Goal: Information Seeking & Learning: Learn about a topic

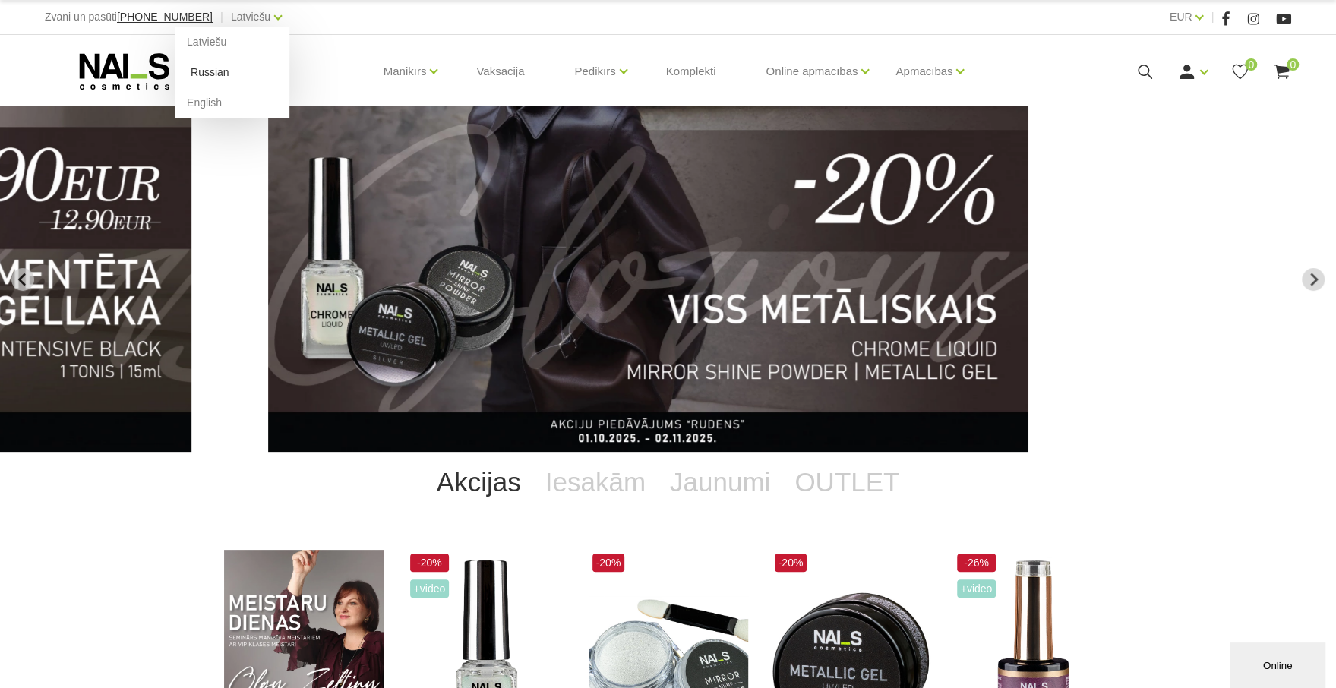
click at [197, 73] on link "Russian" at bounding box center [232, 72] width 114 height 30
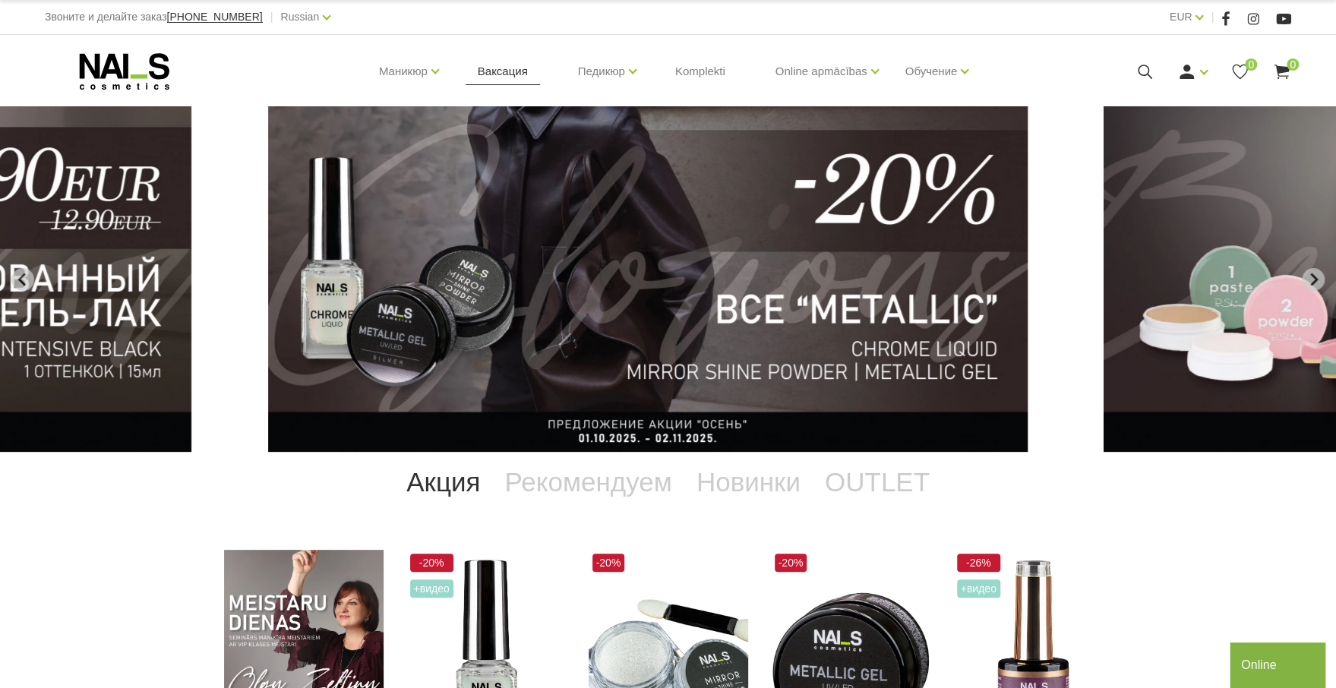
click at [510, 72] on link "Ваксация" at bounding box center [503, 71] width 74 height 73
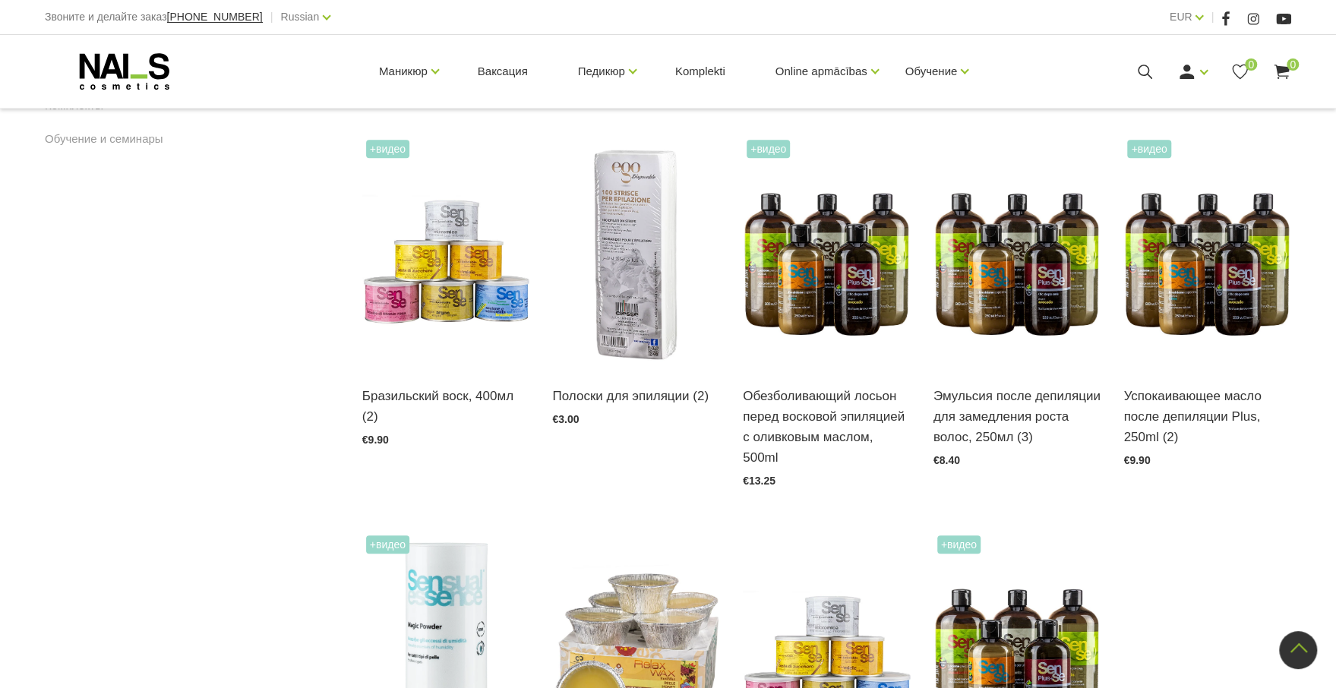
scroll to position [712, 0]
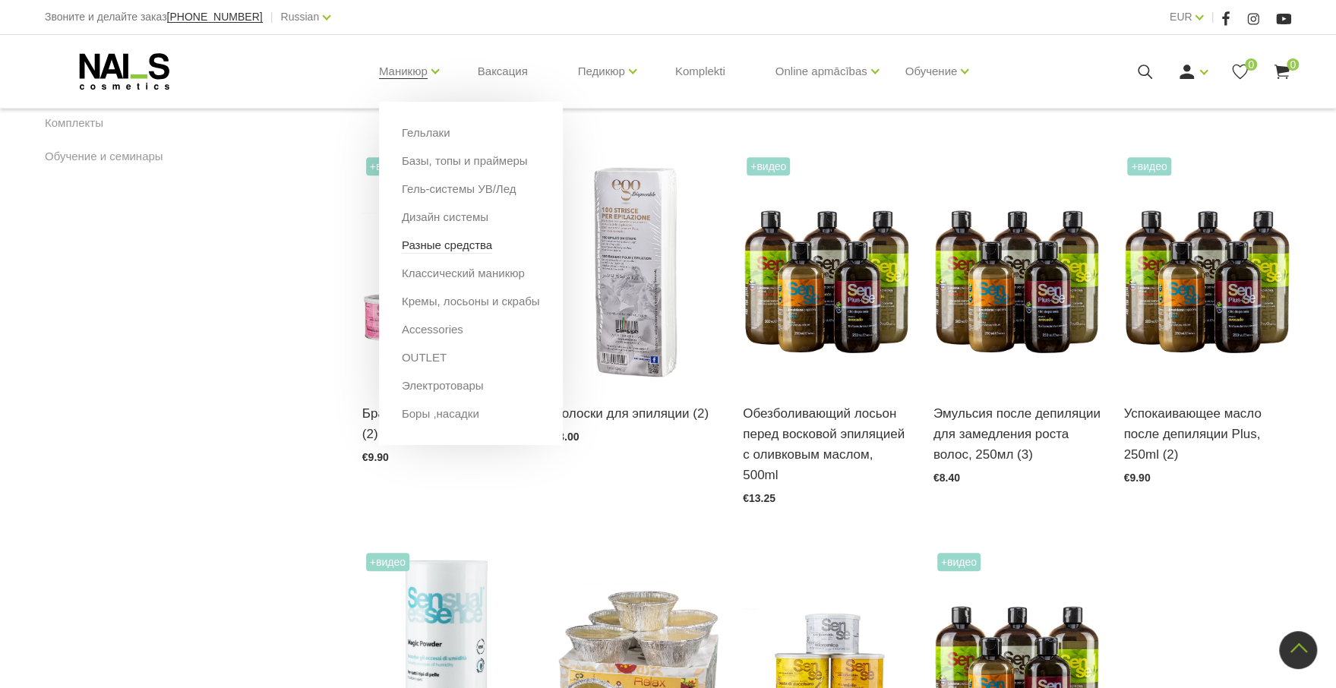
click at [460, 243] on link "Разные средства" at bounding box center [447, 245] width 90 height 17
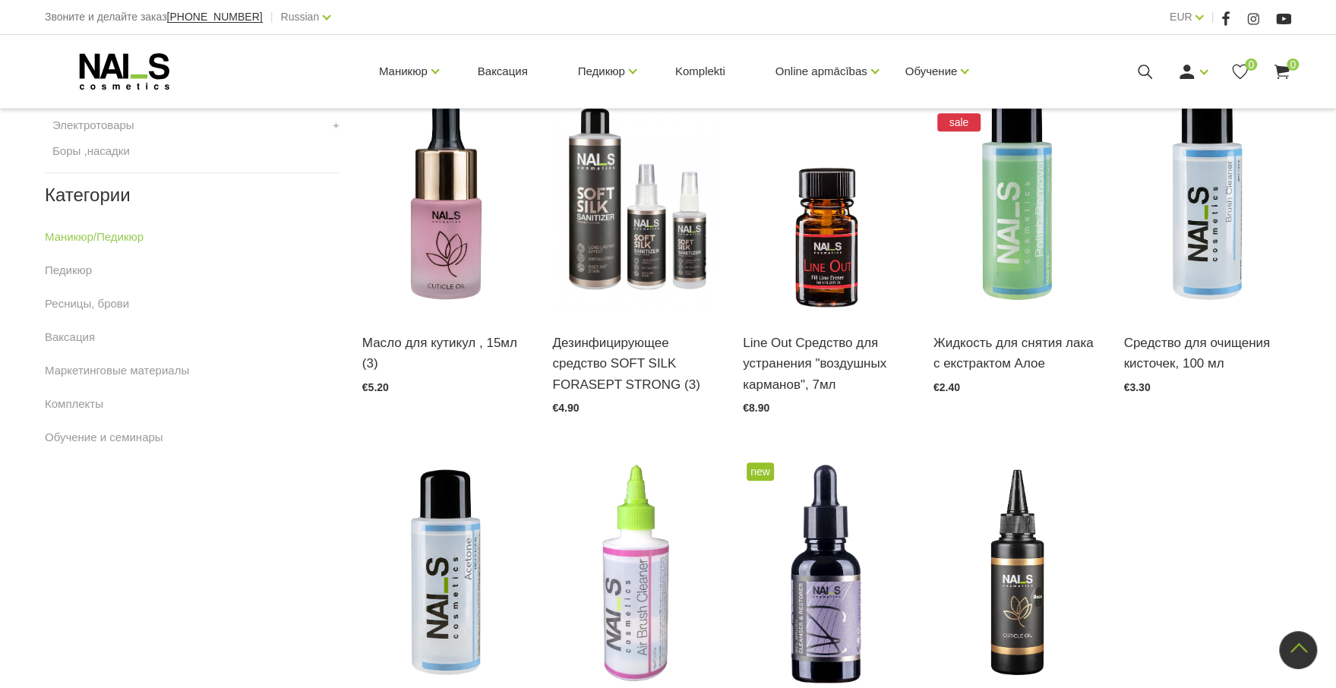
scroll to position [759, 0]
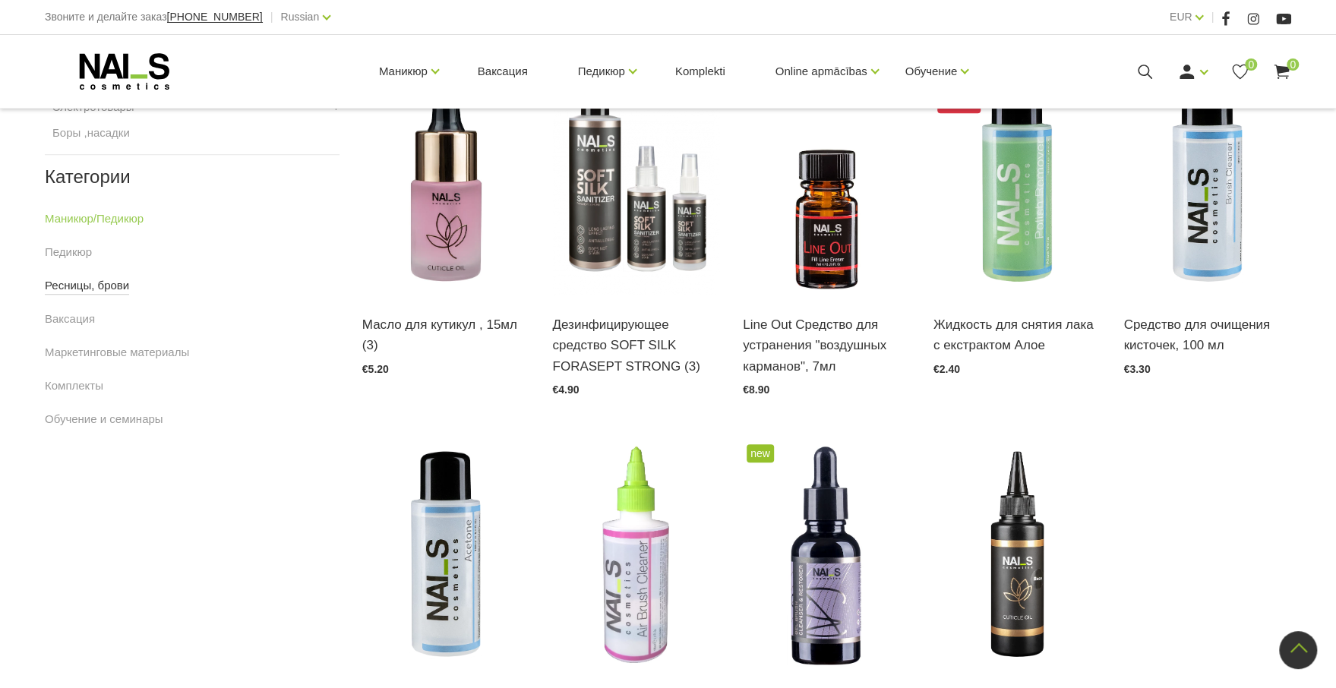
click at [106, 287] on link "Ресницы, брови" at bounding box center [87, 285] width 84 height 18
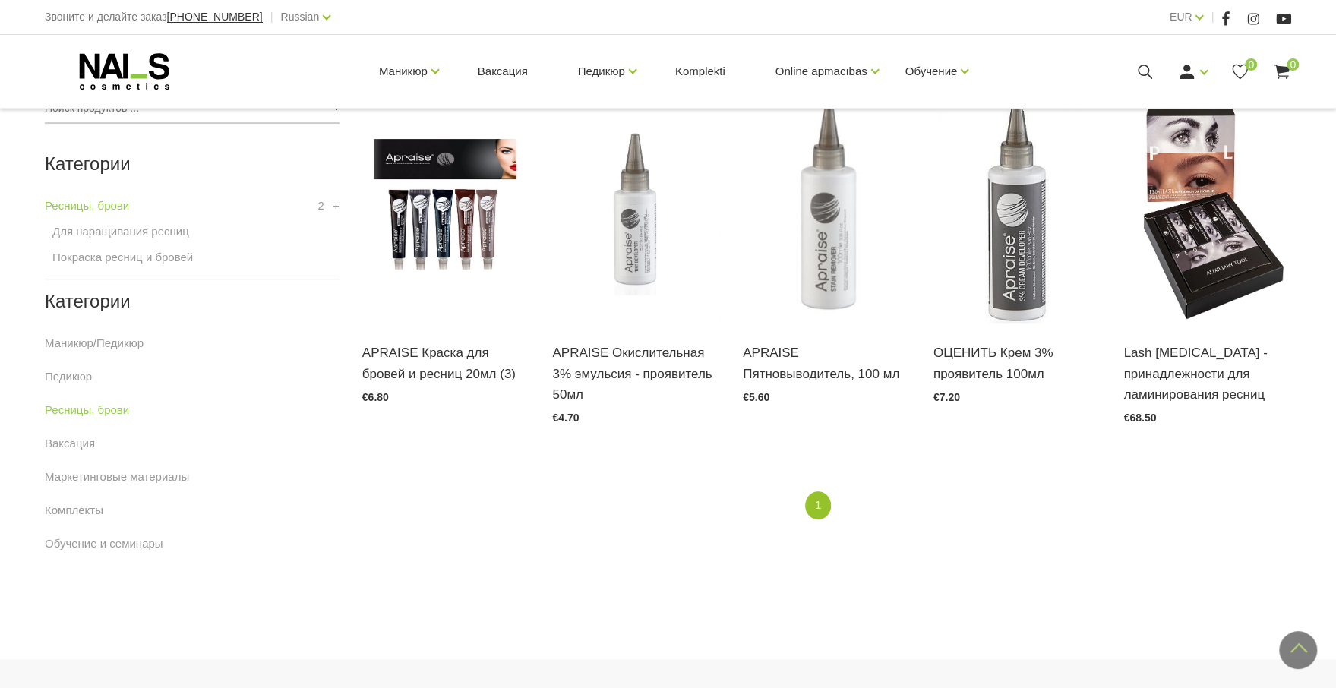
scroll to position [380, 0]
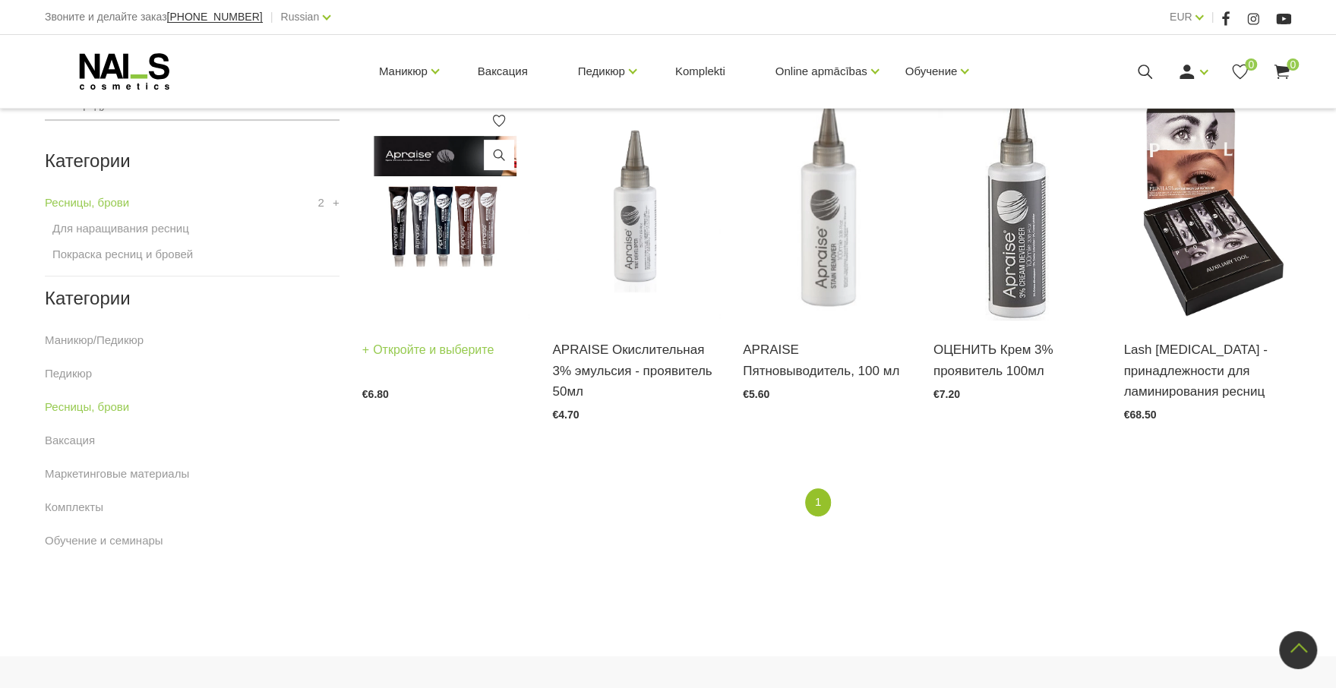
click at [450, 352] on link "Откройте и выберите" at bounding box center [428, 349] width 132 height 21
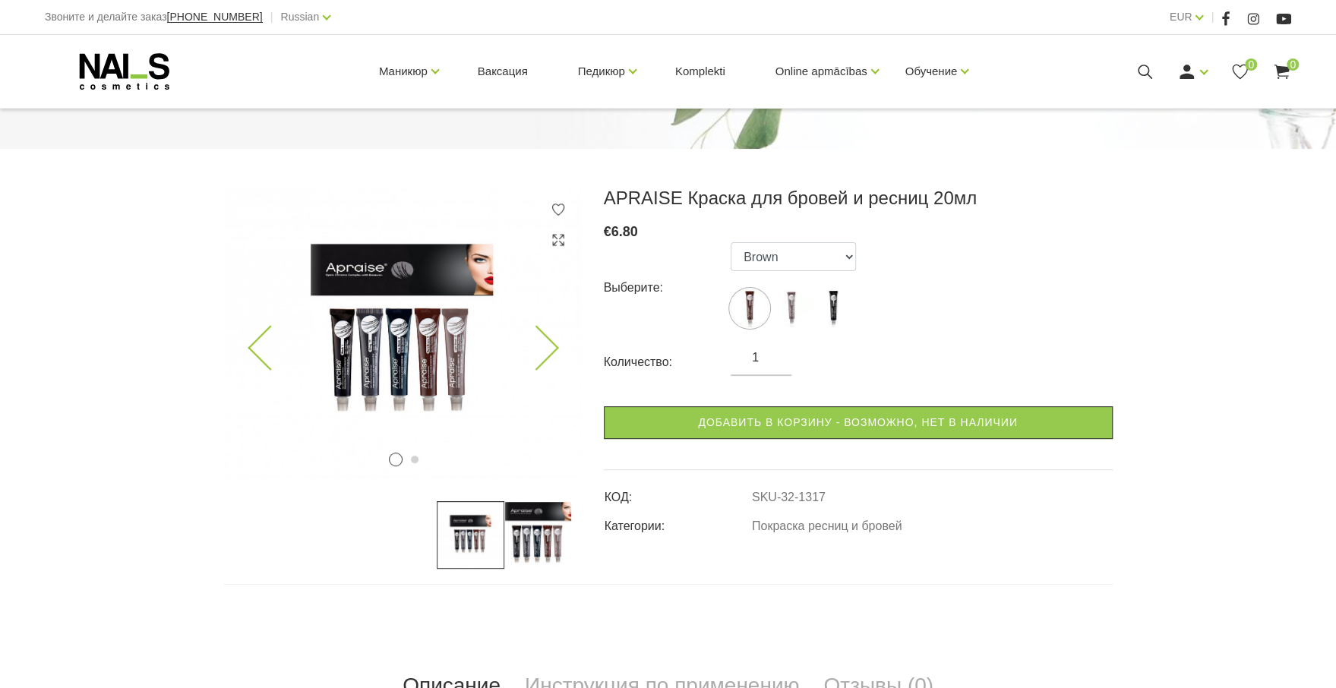
scroll to position [152, 0]
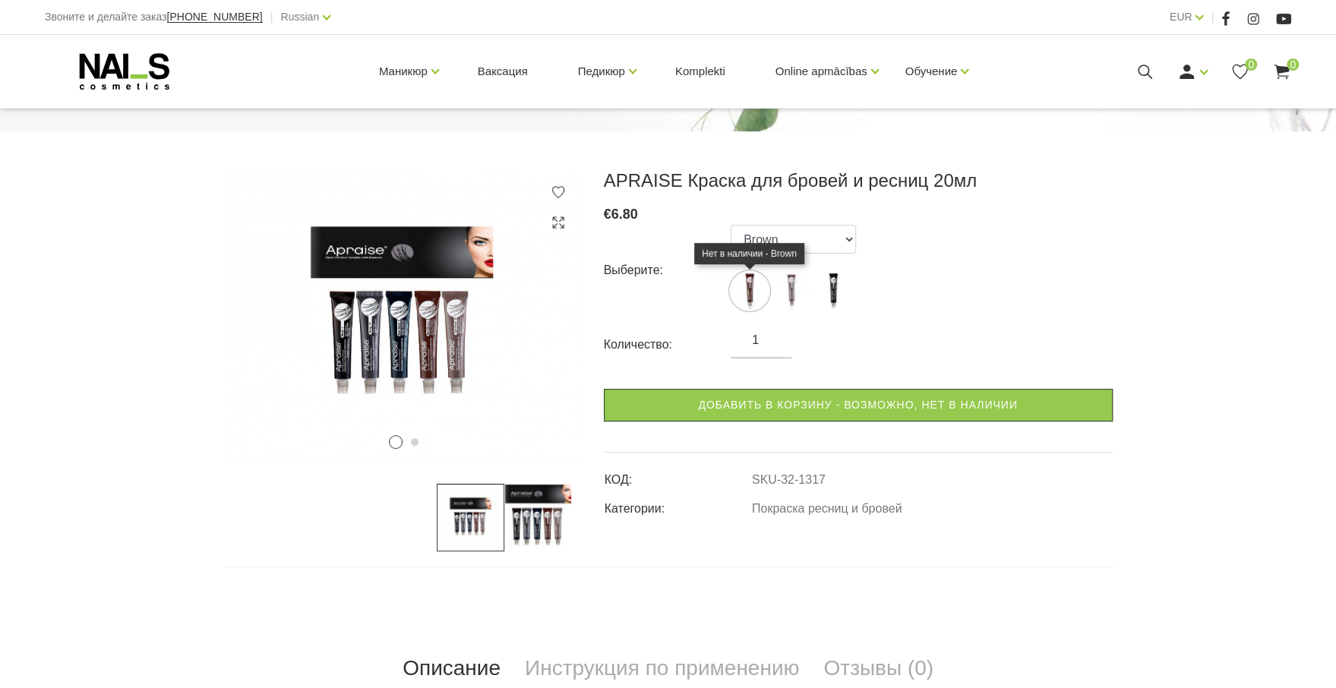
click at [751, 292] on img at bounding box center [750, 291] width 38 height 38
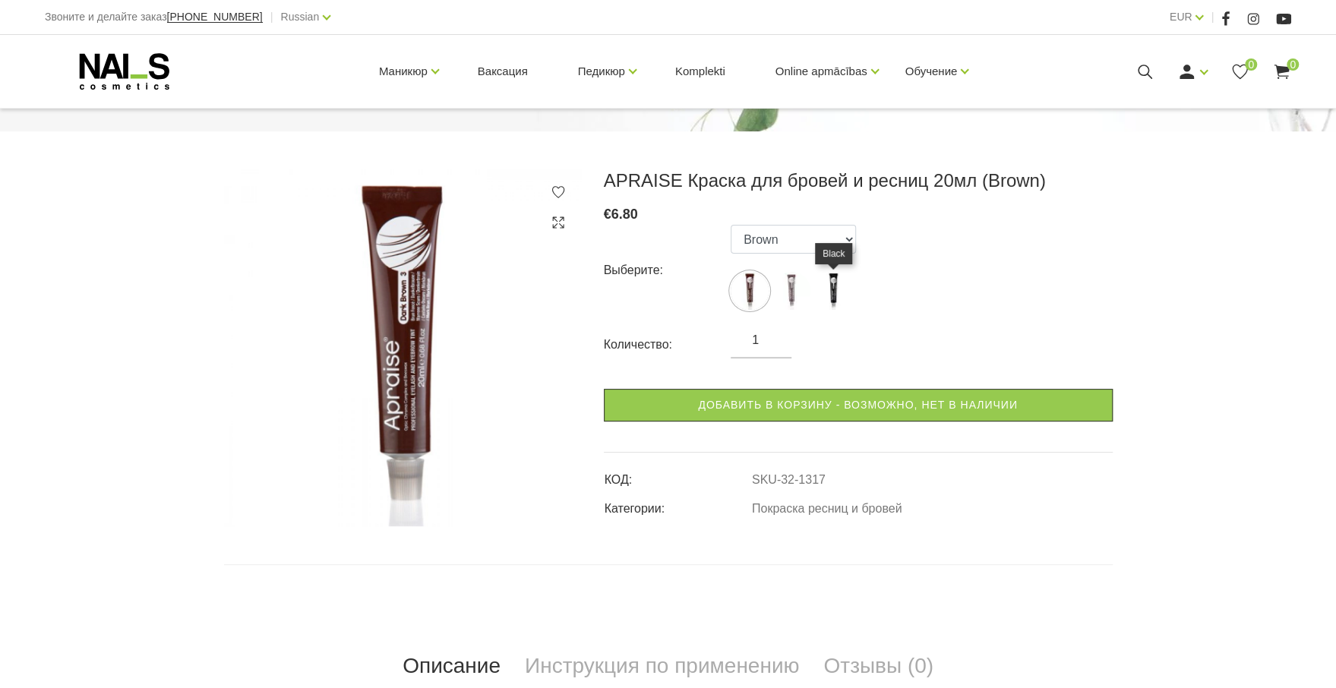
click at [839, 291] on img at bounding box center [833, 291] width 38 height 38
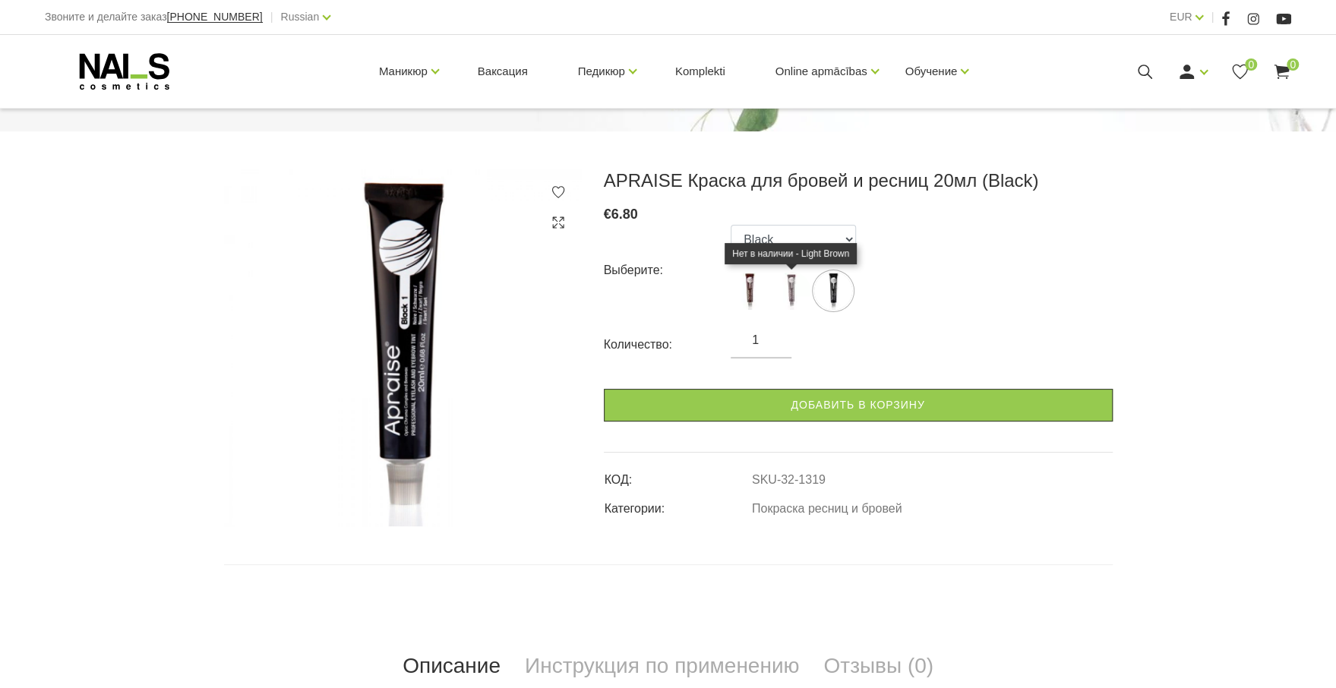
click at [792, 295] on img at bounding box center [791, 291] width 38 height 38
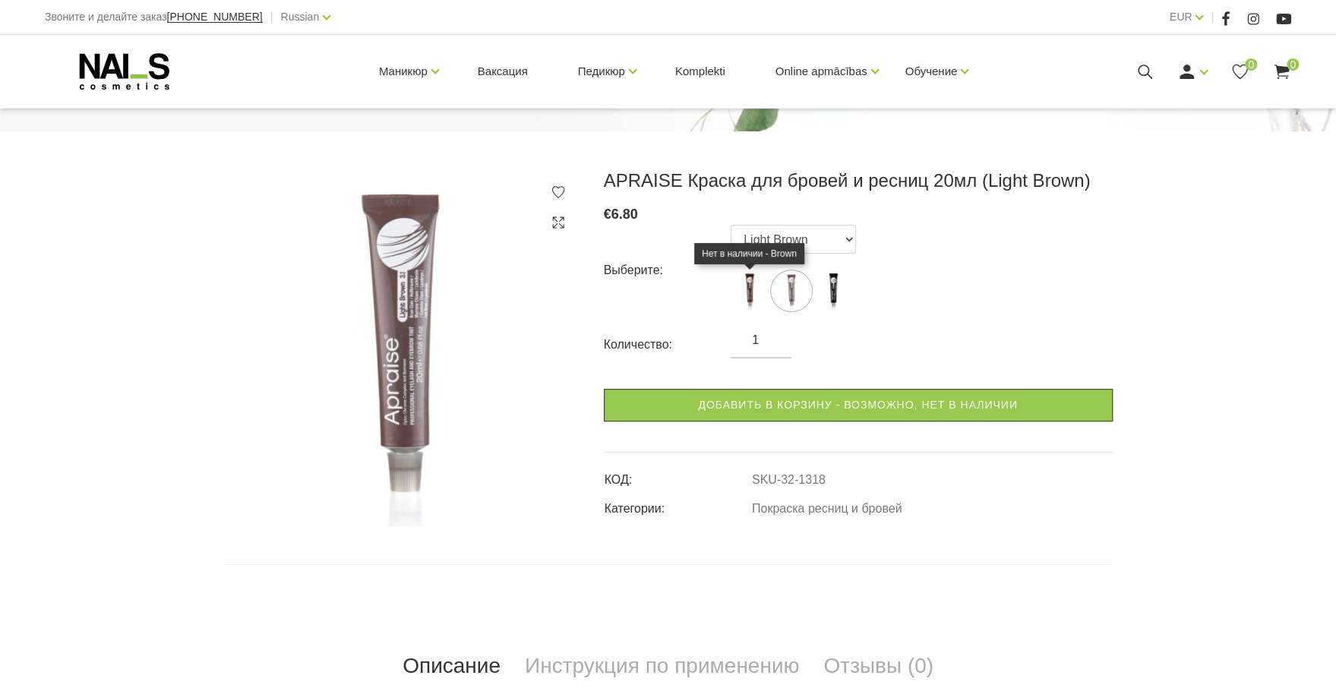
click at [743, 294] on img at bounding box center [750, 291] width 38 height 38
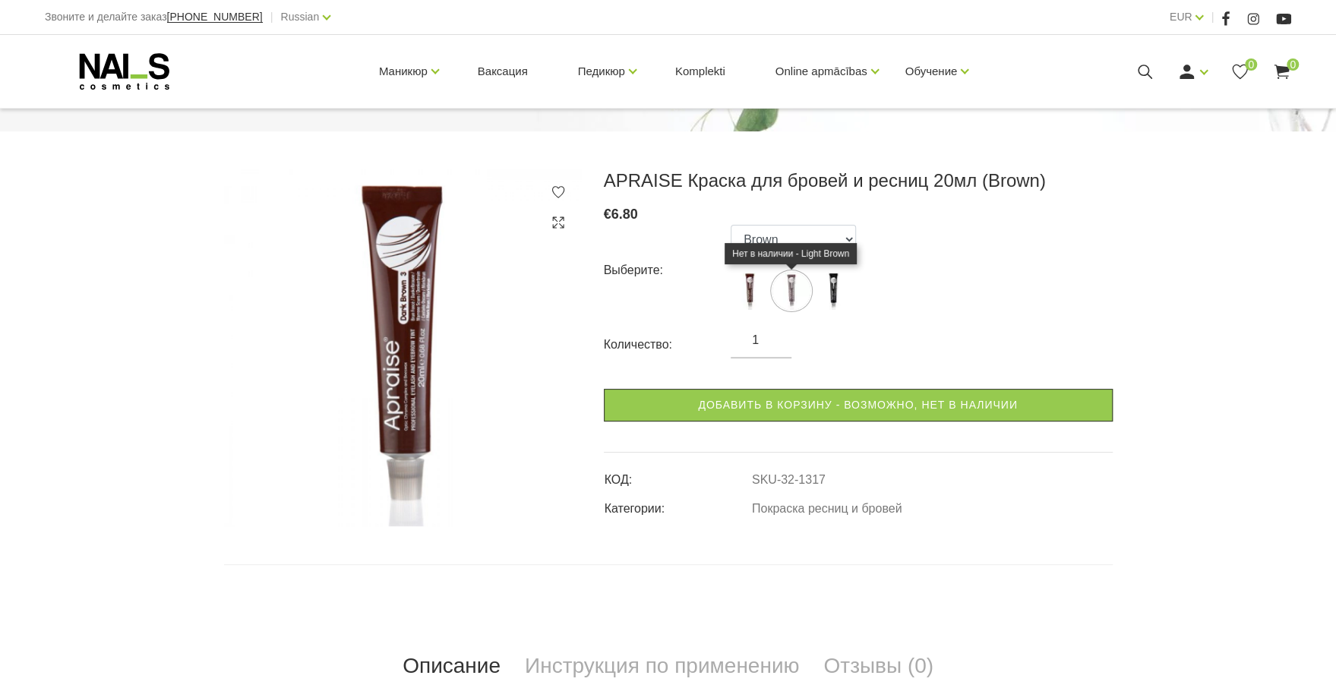
click at [785, 286] on img at bounding box center [791, 291] width 38 height 38
select select "1318"
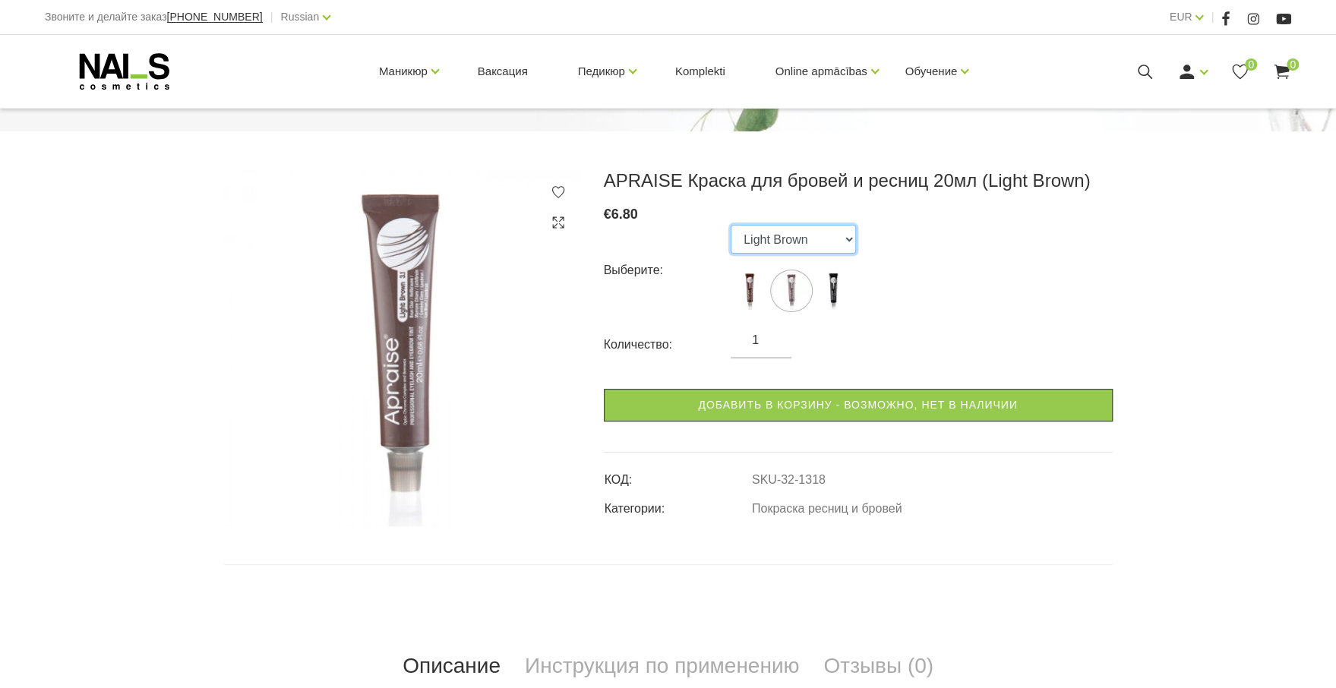
click at [851, 238] on select "Brown Light Brown Black" at bounding box center [793, 239] width 125 height 29
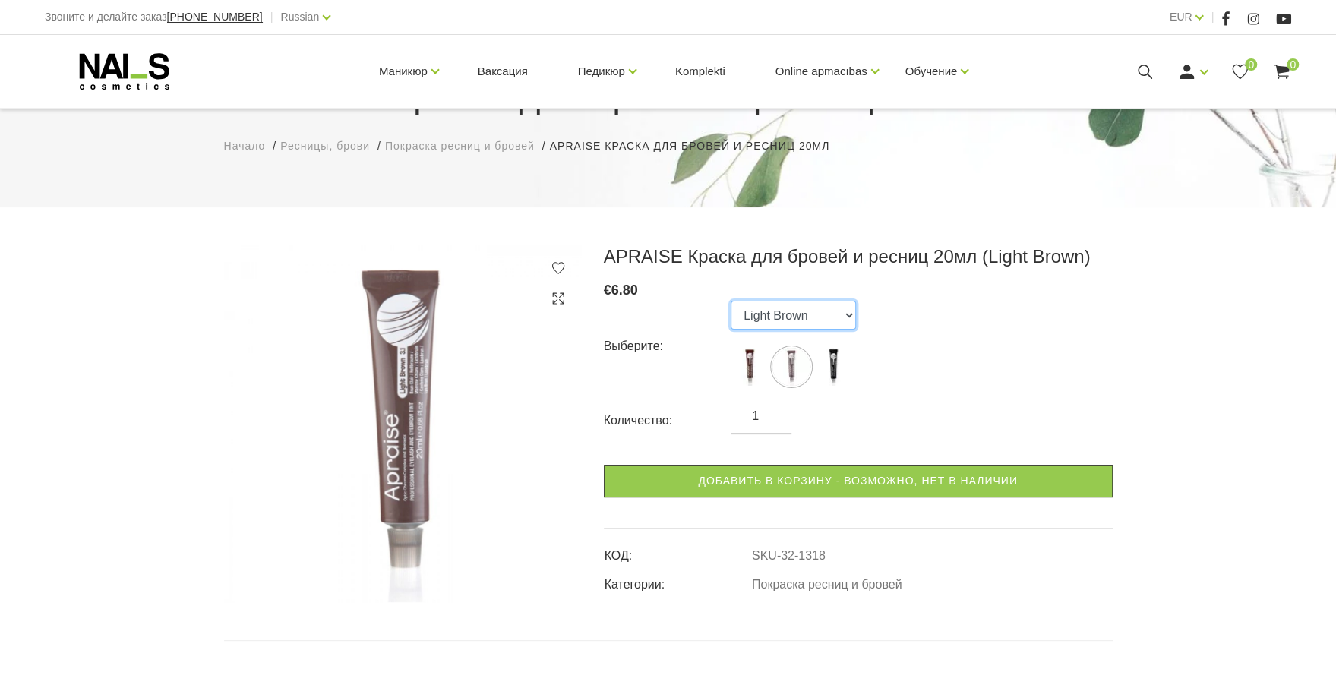
scroll to position [76, 0]
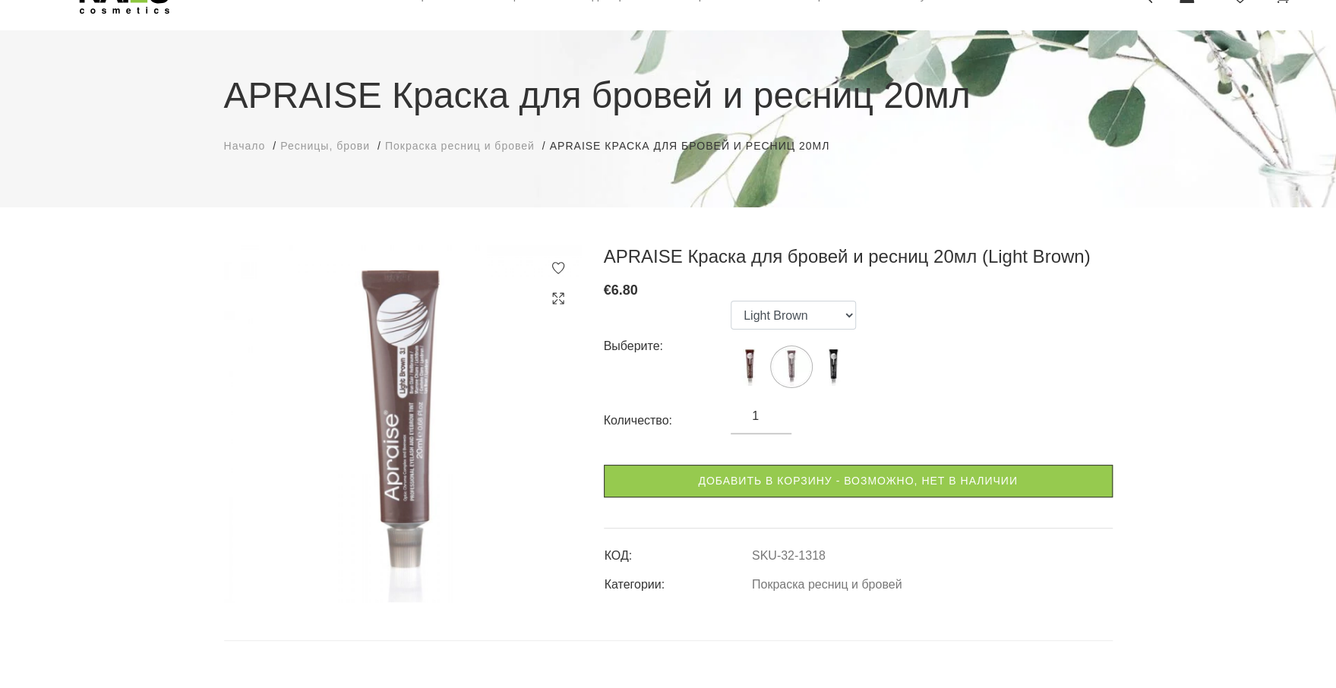
click at [432, 148] on span "Покраска ресниц и бровей" at bounding box center [460, 146] width 150 height 12
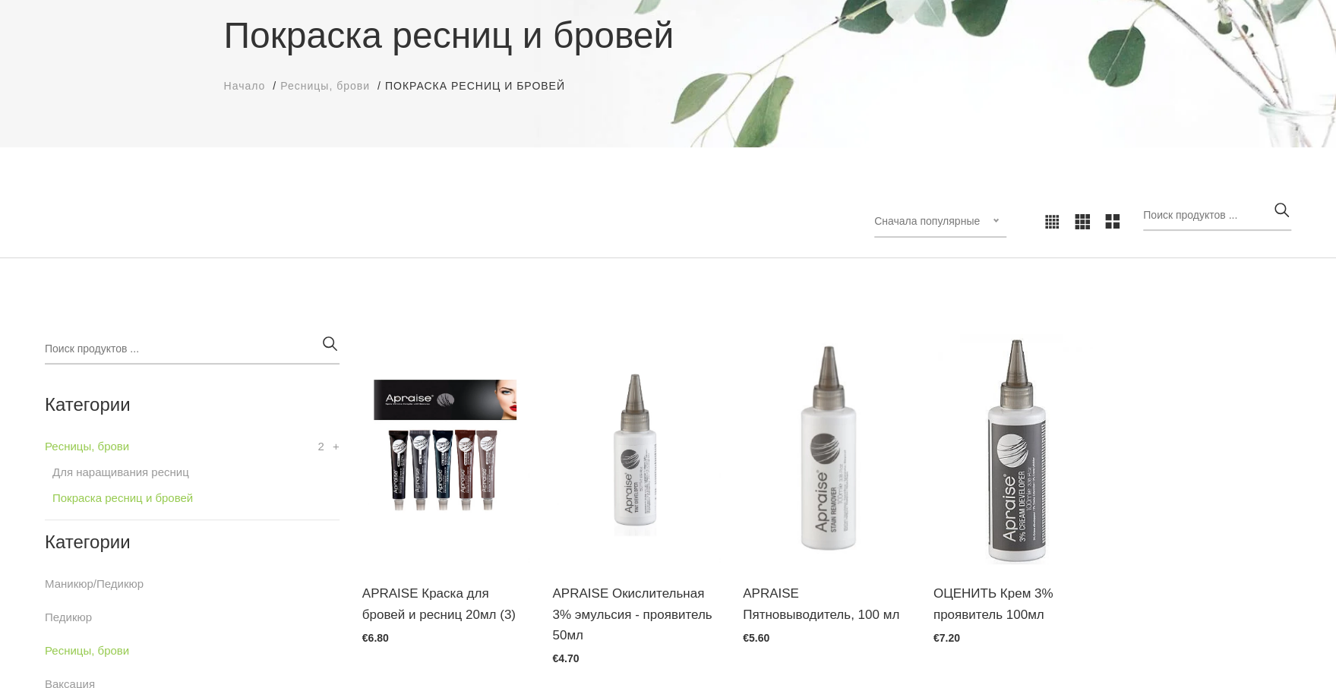
scroll to position [304, 0]
